Goal: Information Seeking & Learning: Learn about a topic

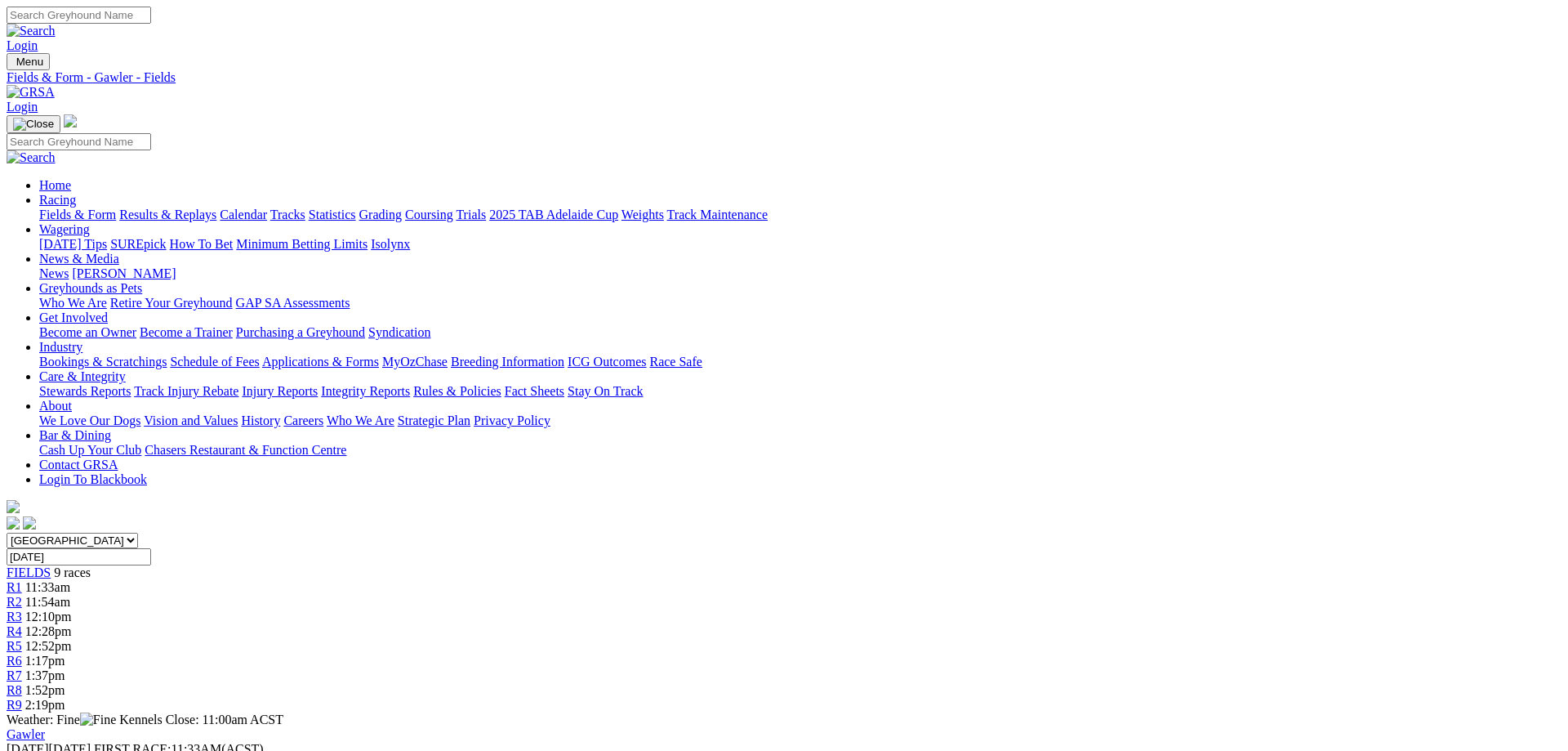
click at [116, 208] on link "Fields & Form" at bounding box center [77, 214] width 76 height 14
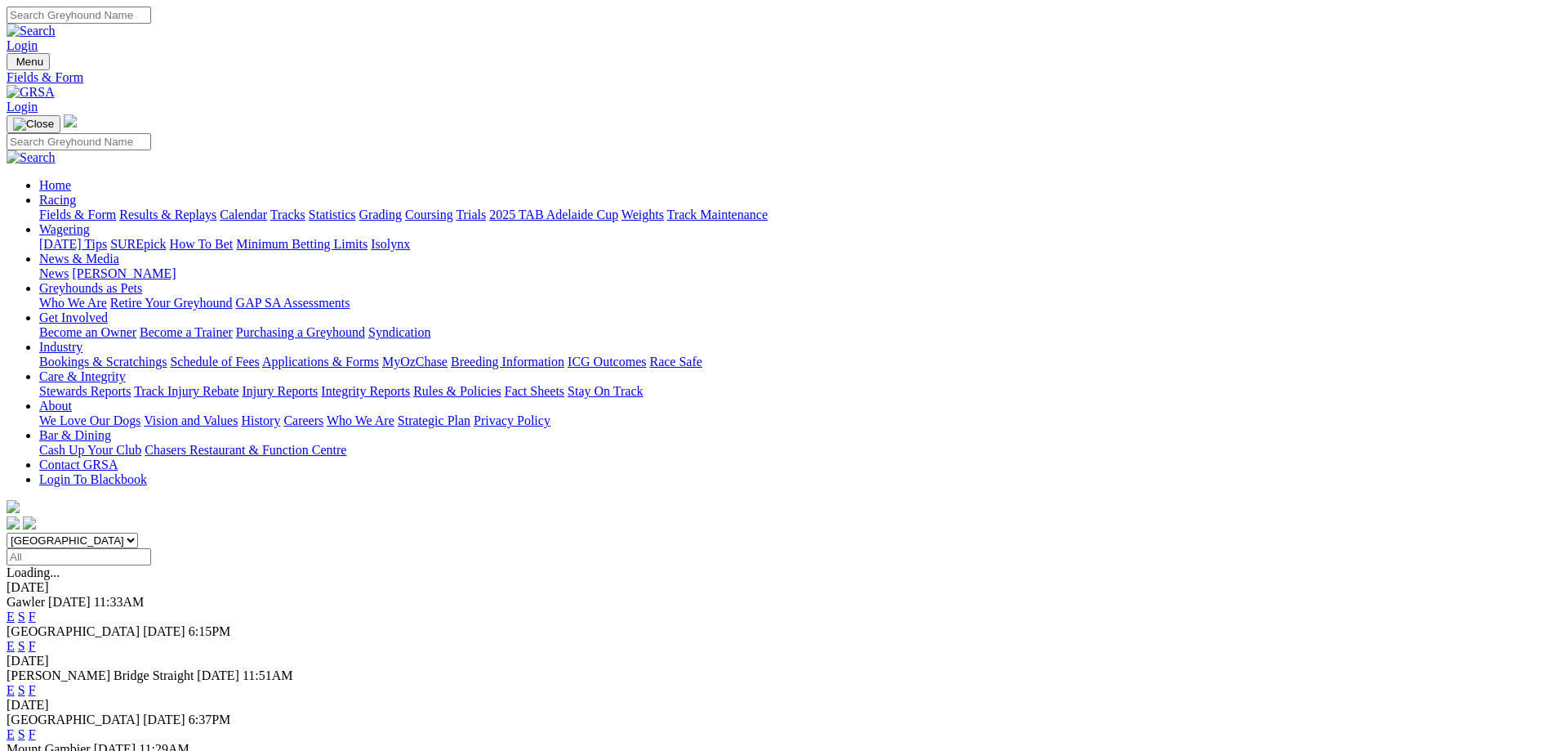
click at [36, 683] on link "F" at bounding box center [33, 690] width 7 height 14
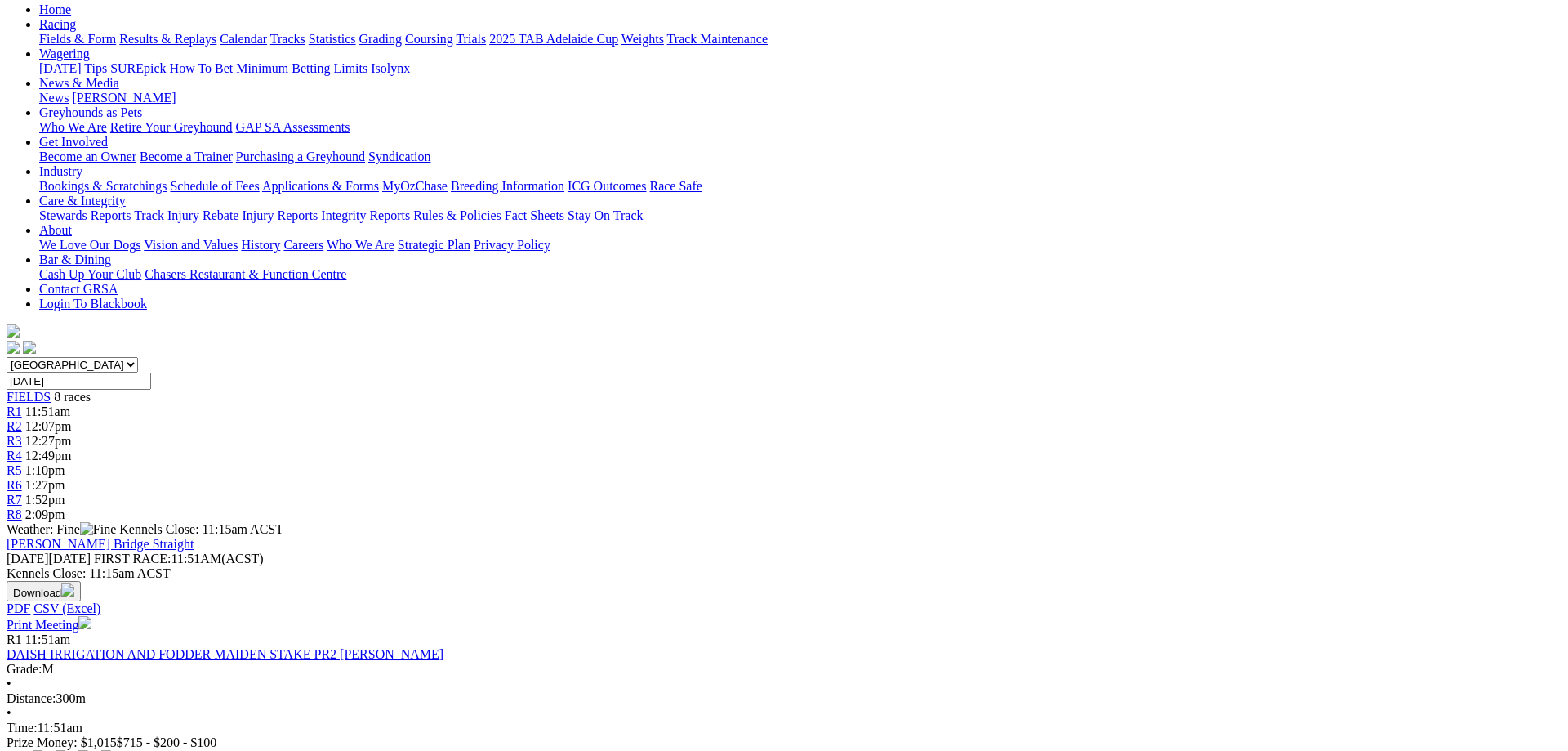
scroll to position [83, 0]
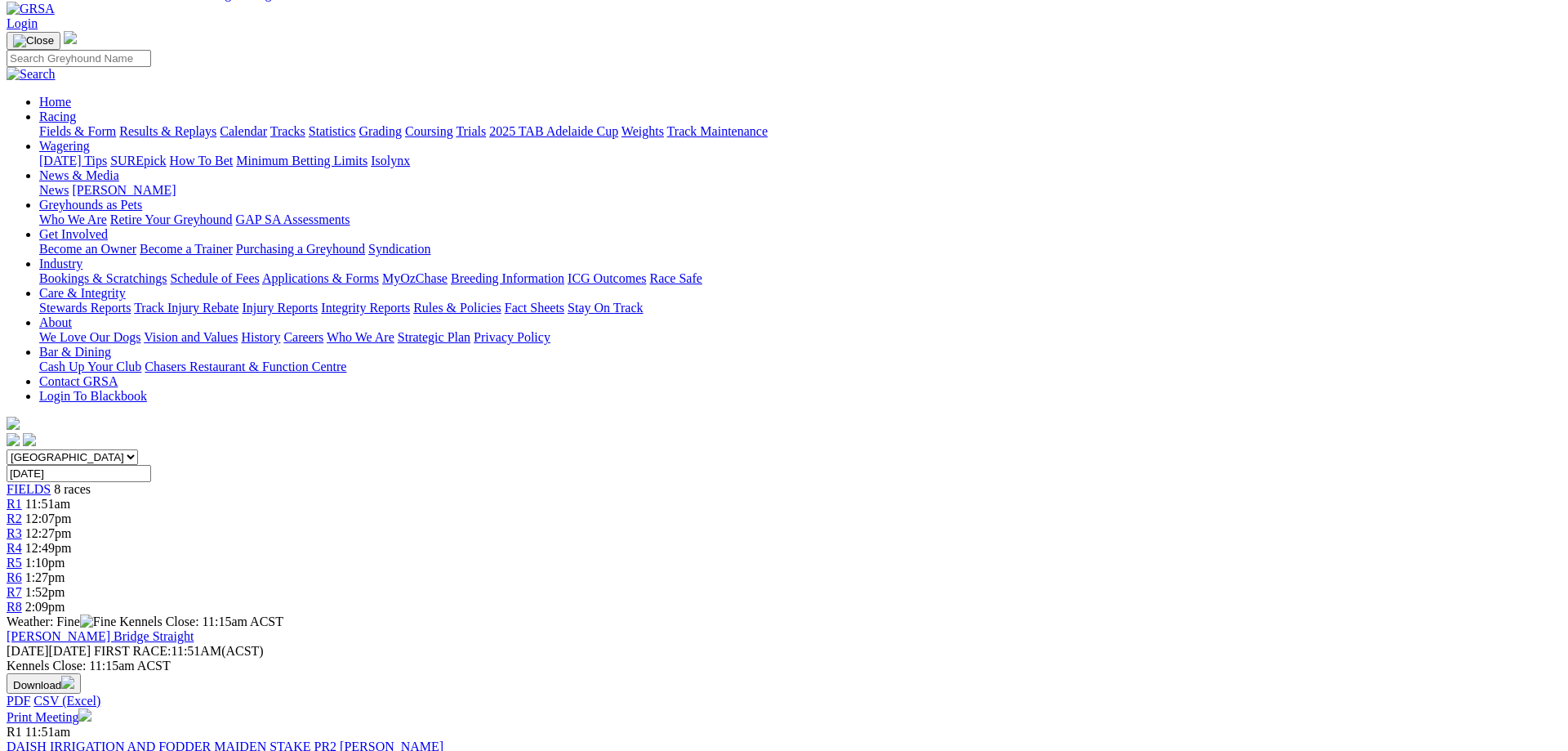
click at [895, 555] on div "R5 1:10pm" at bounding box center [784, 563] width 1555 height 15
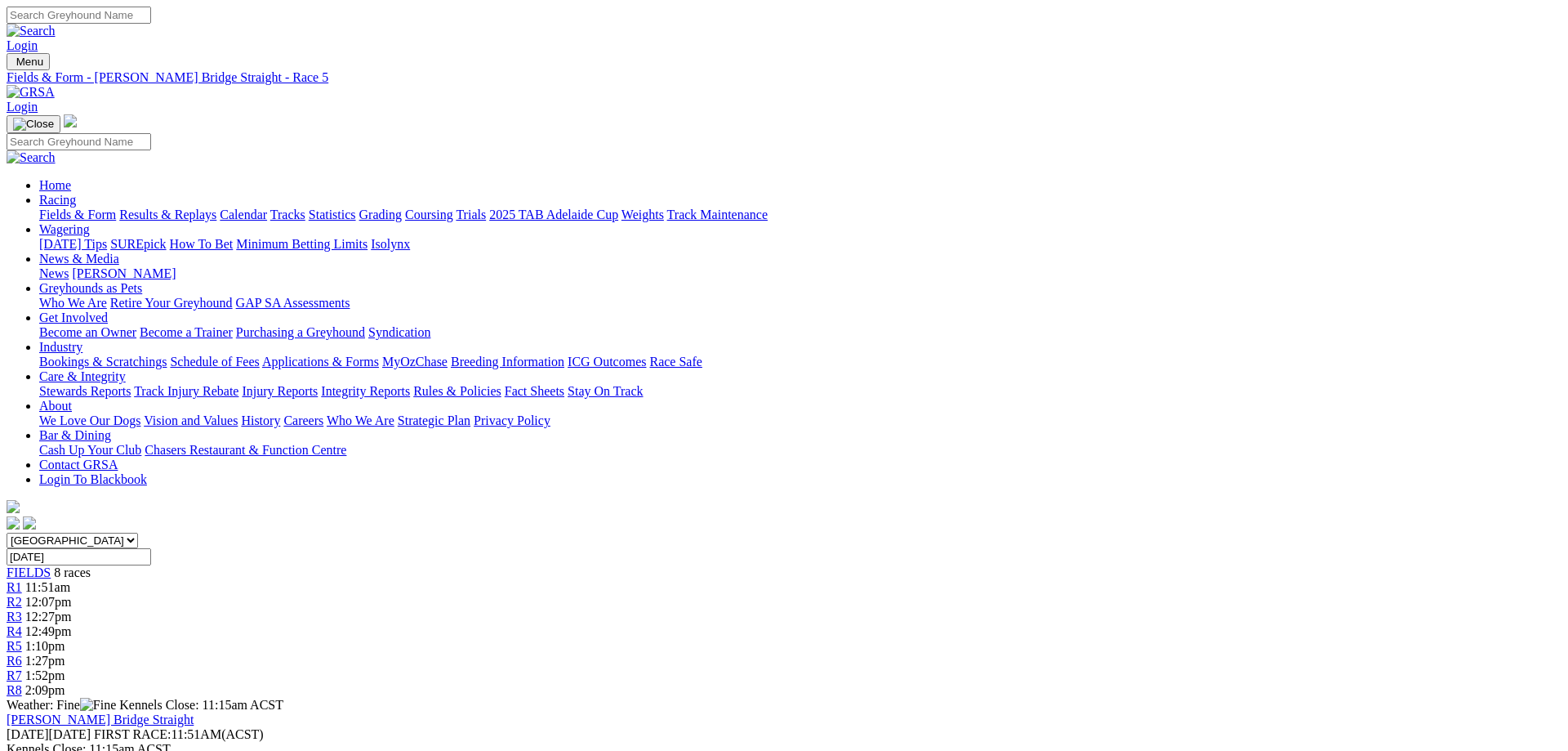
click at [1142, 668] on div "R7 1:52pm" at bounding box center [784, 676] width 1555 height 15
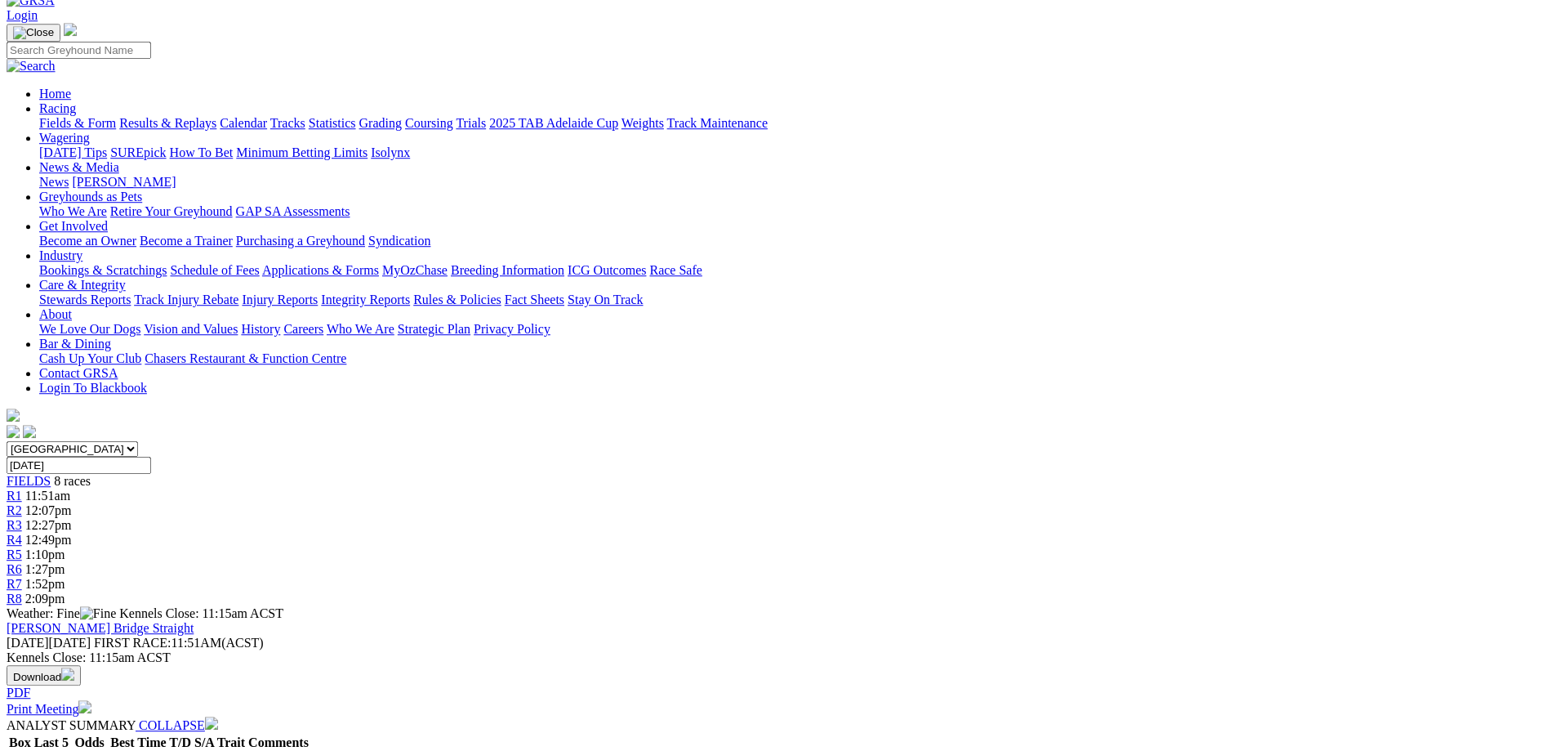
scroll to position [83, 0]
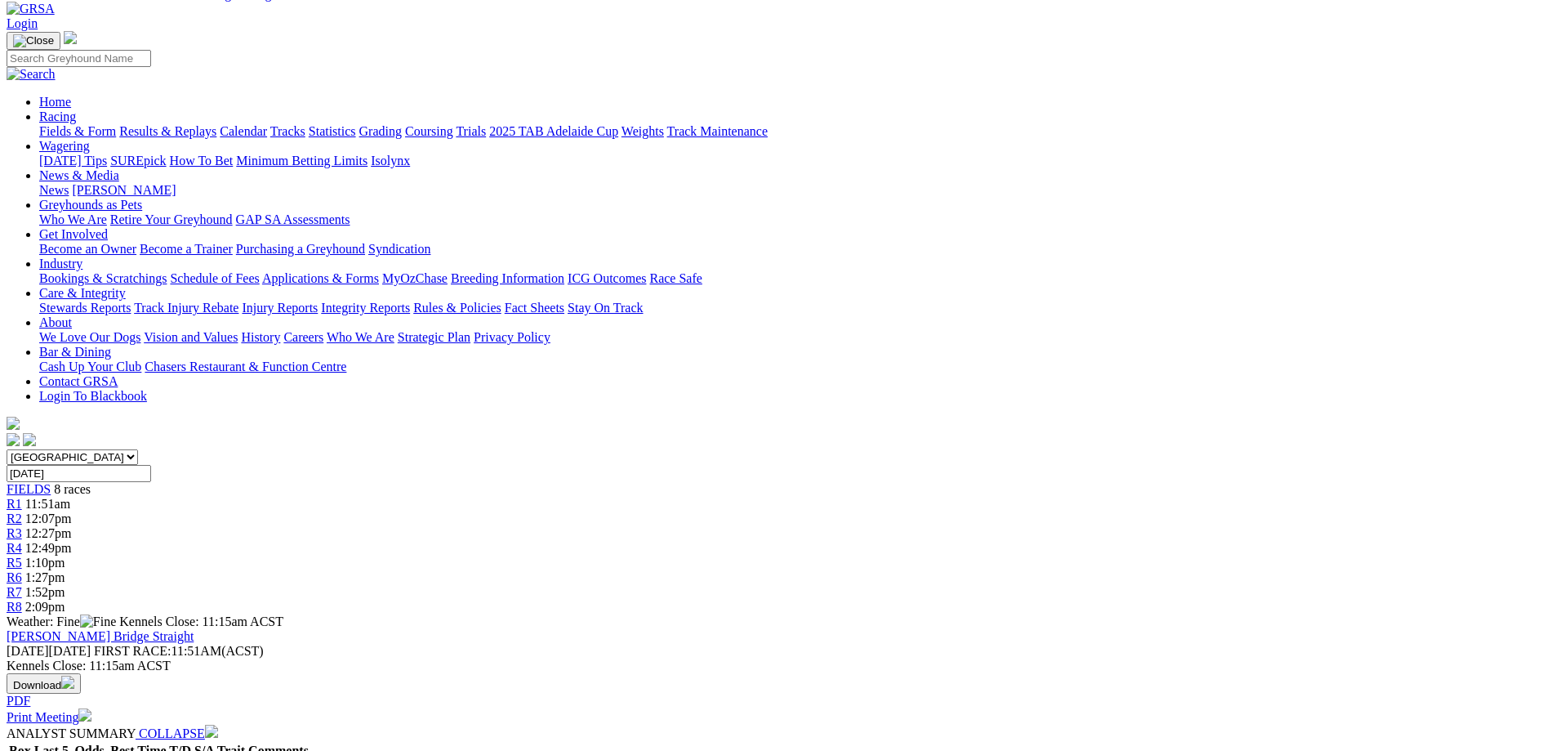
click at [22, 600] on span "R8" at bounding box center [14, 607] width 16 height 14
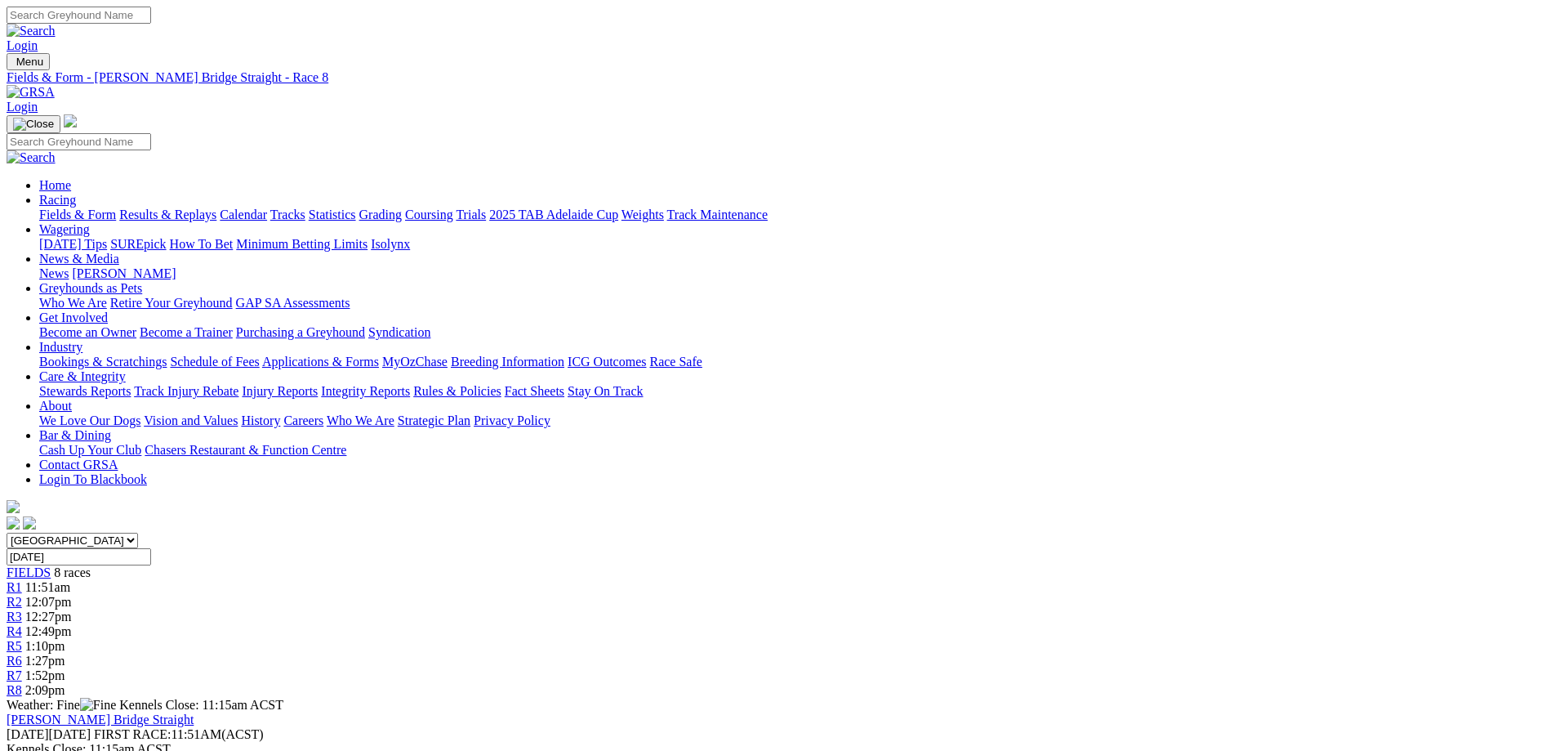
click at [216, 208] on link "Results & Replays" at bounding box center [168, 214] width 97 height 14
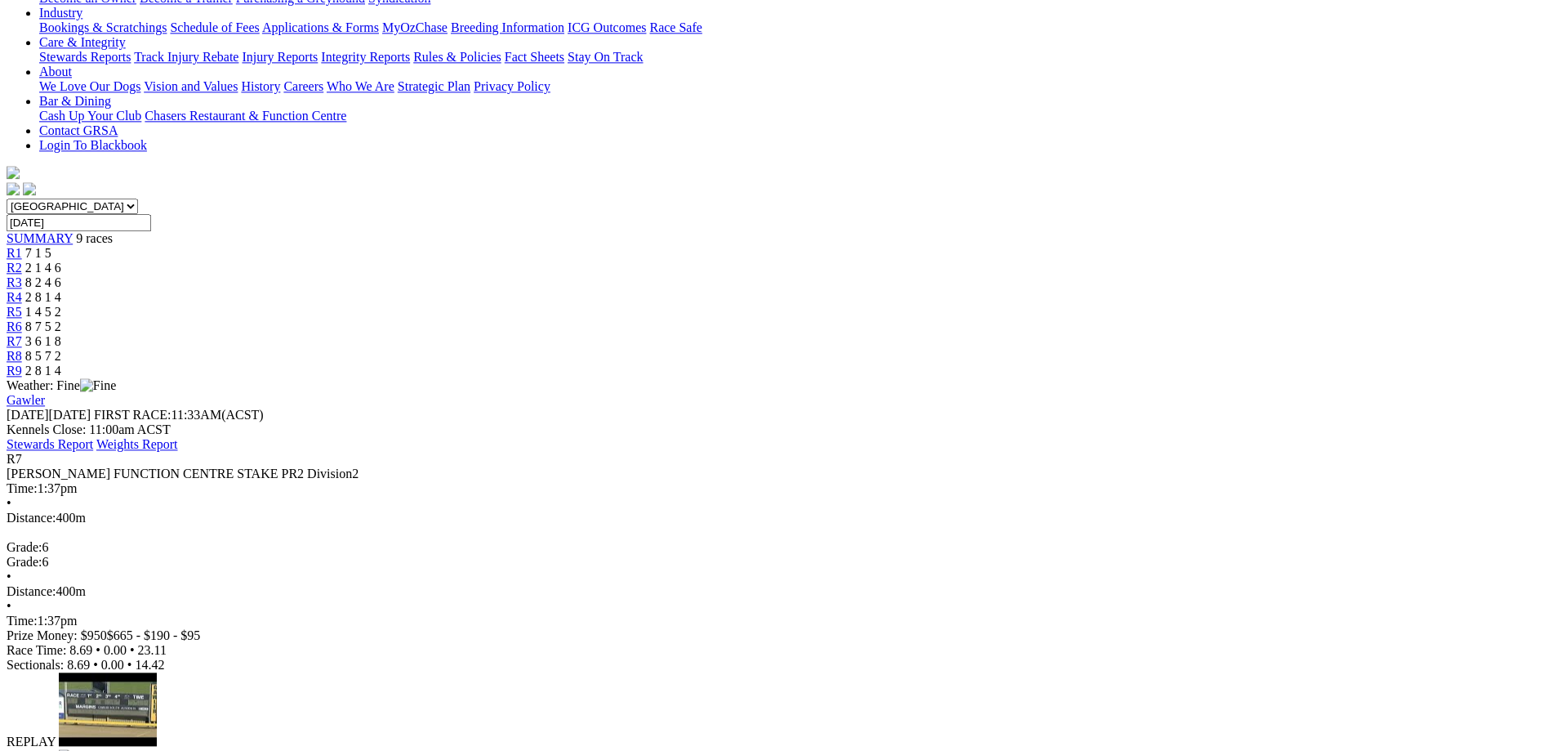
scroll to position [334, 0]
click at [95, 750] on img at bounding box center [76, 758] width 36 height 15
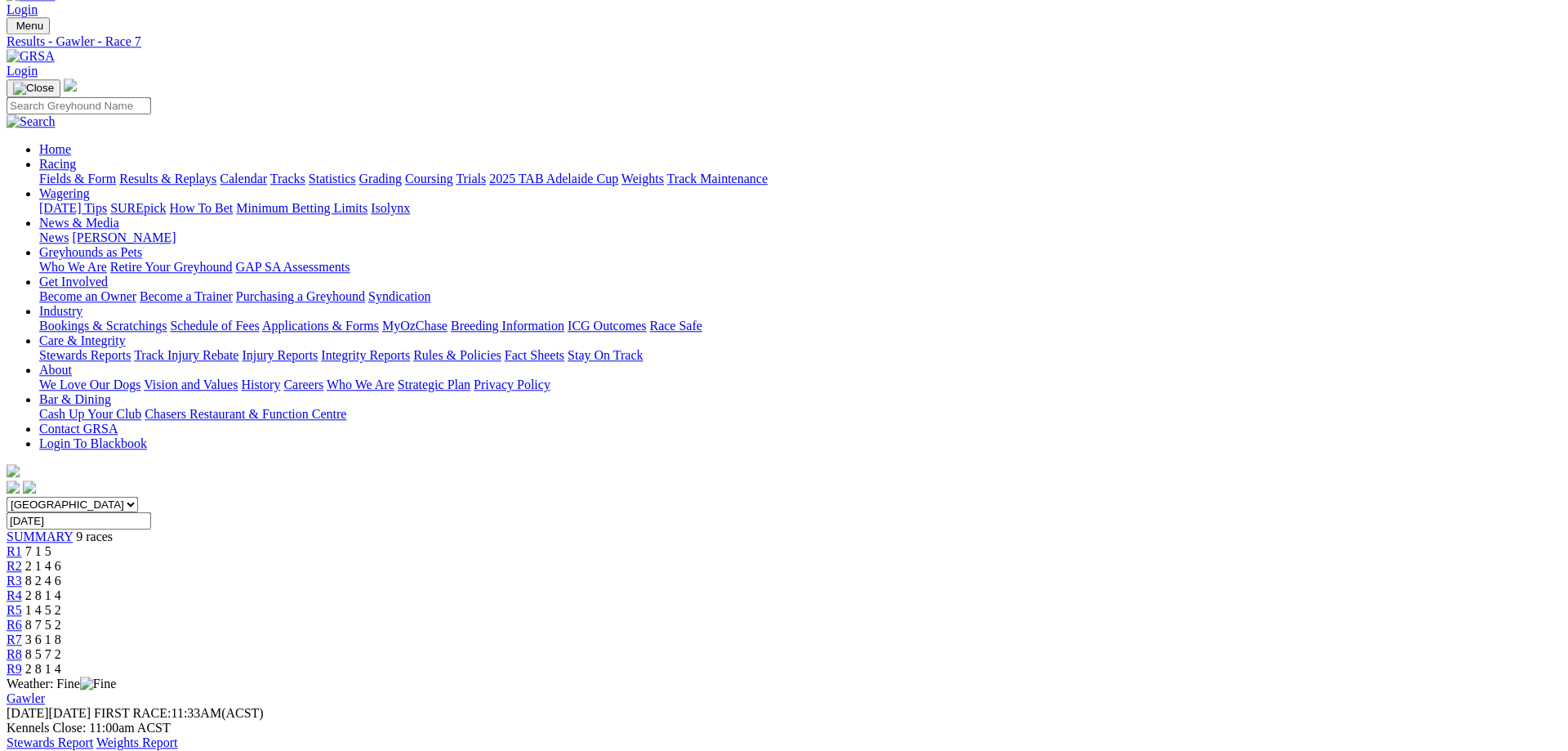
scroll to position [0, 0]
